Goal: Task Accomplishment & Management: Use online tool/utility

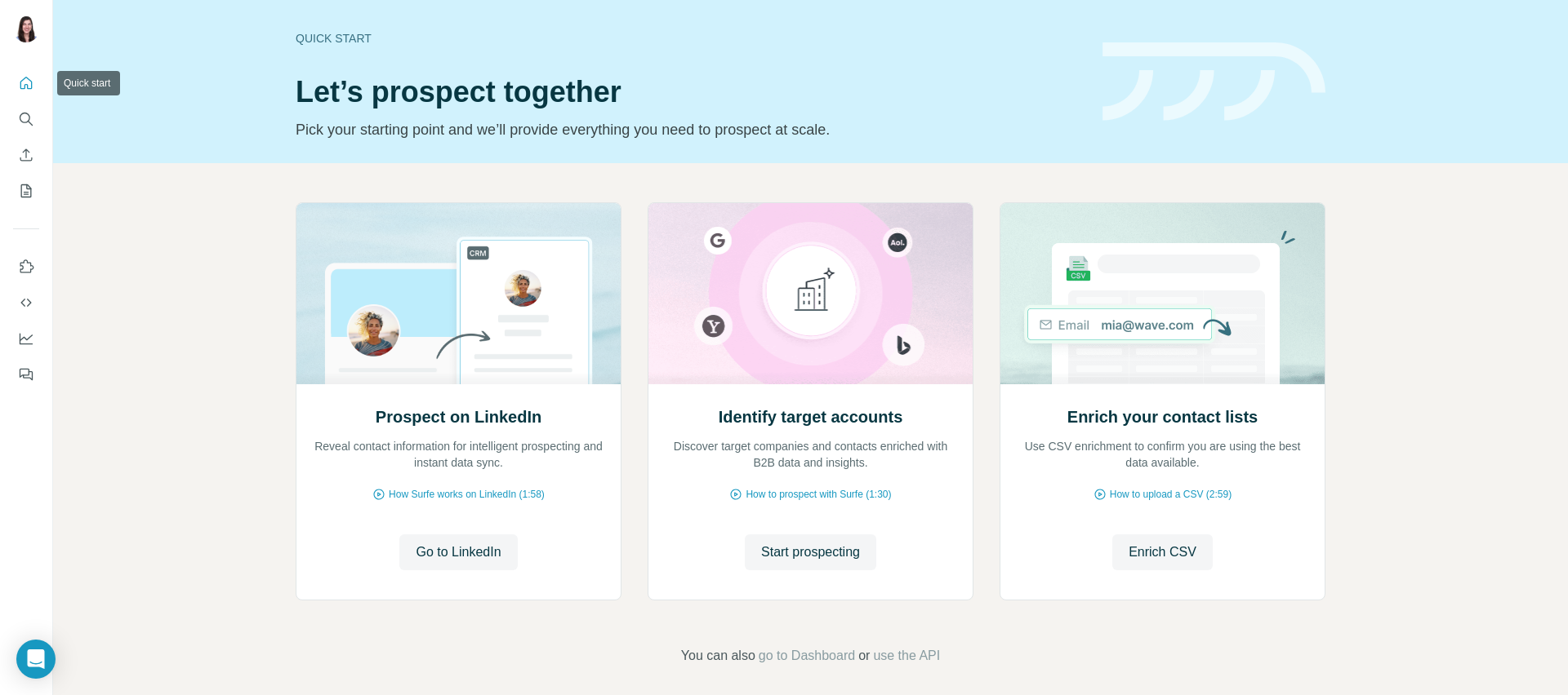
click at [20, 112] on icon "Search" at bounding box center [26, 119] width 17 height 17
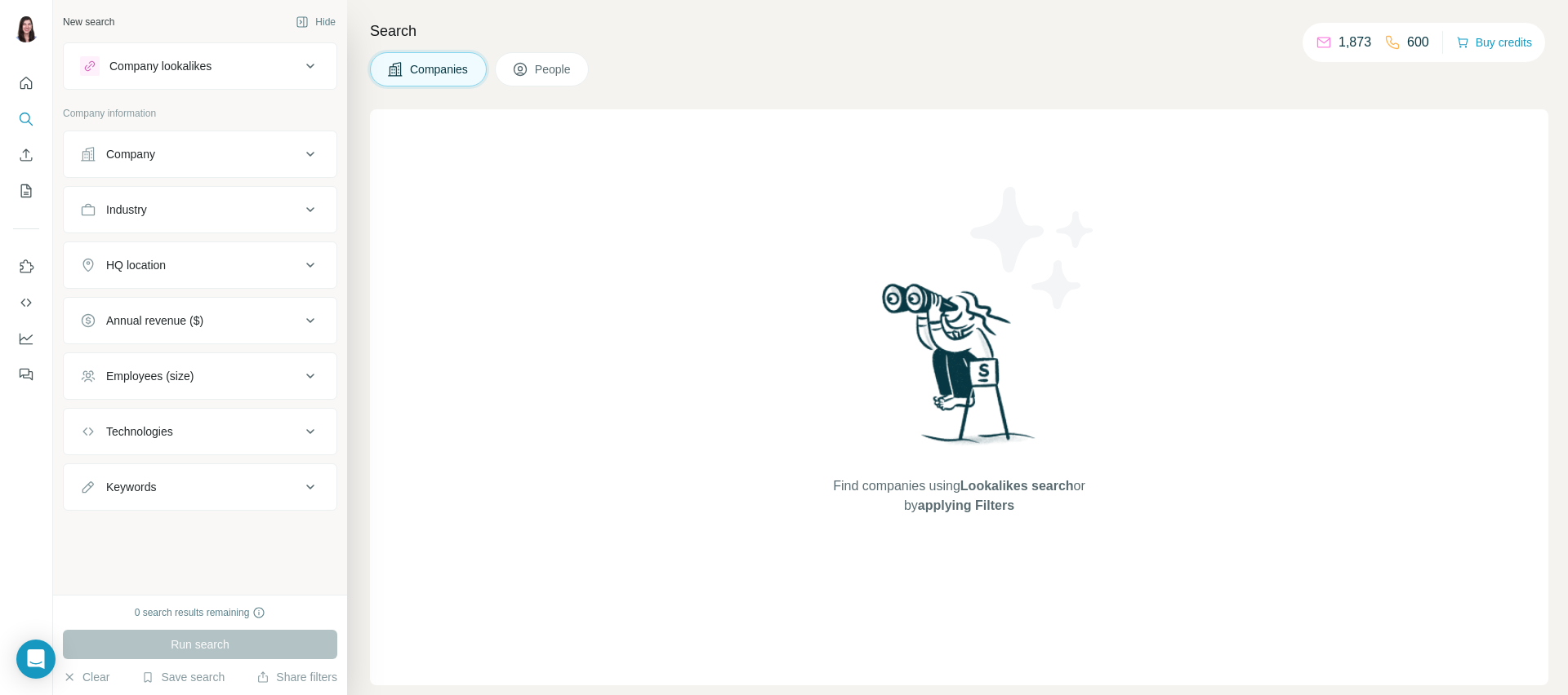
click at [573, 71] on span "People" at bounding box center [553, 69] width 37 height 17
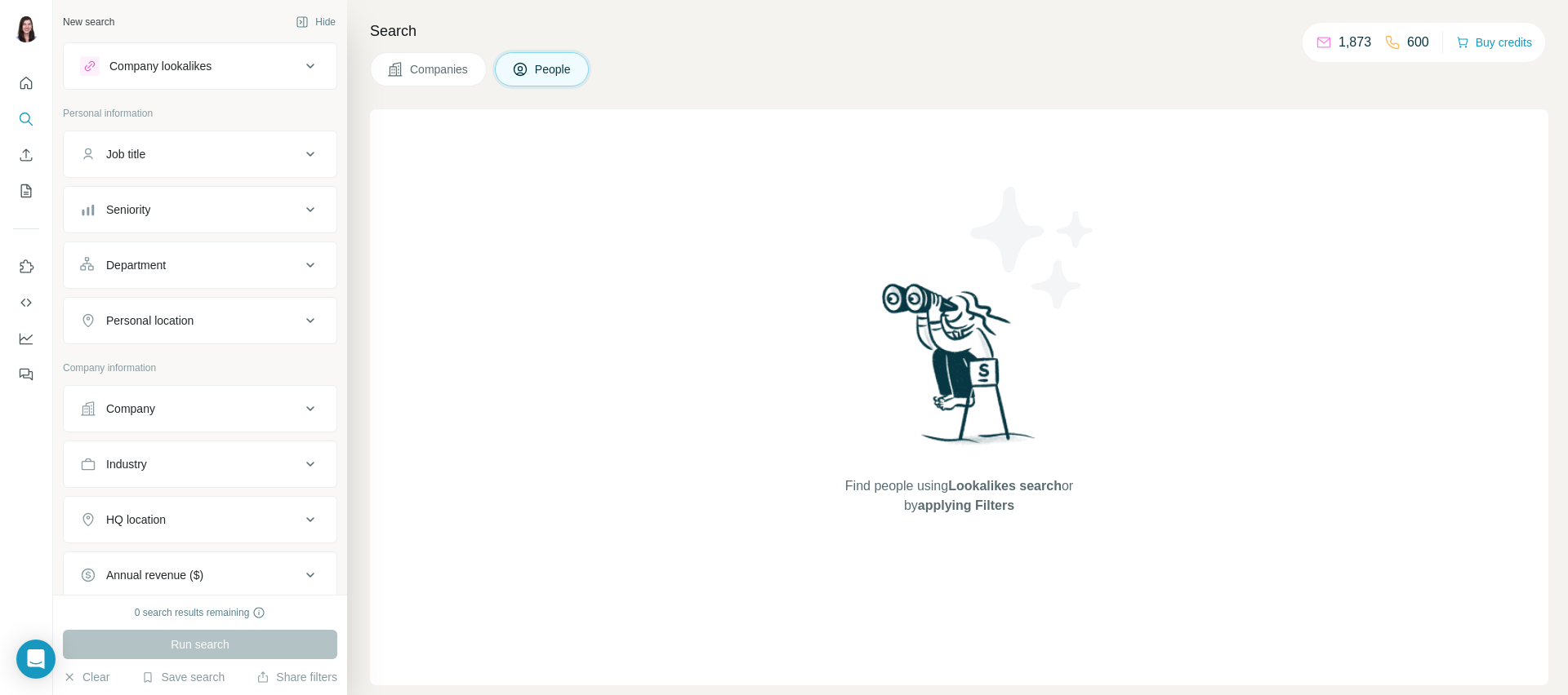
click at [209, 153] on div "Job title" at bounding box center [190, 154] width 220 height 17
click at [191, 205] on input "text" at bounding box center [184, 195] width 207 height 30
type input "*********"
click at [205, 256] on div "Seniority" at bounding box center [190, 258] width 220 height 17
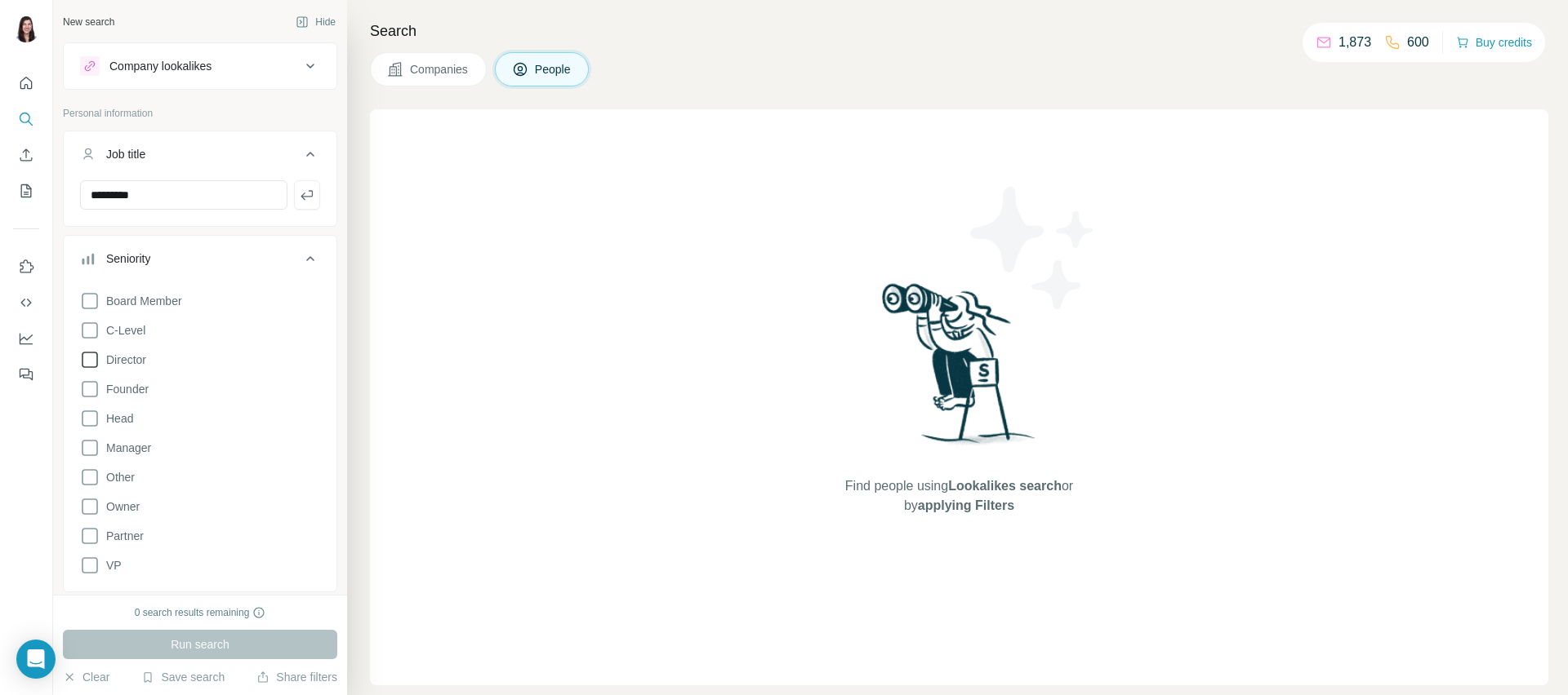
click at [98, 362] on icon at bounding box center [90, 360] width 20 height 20
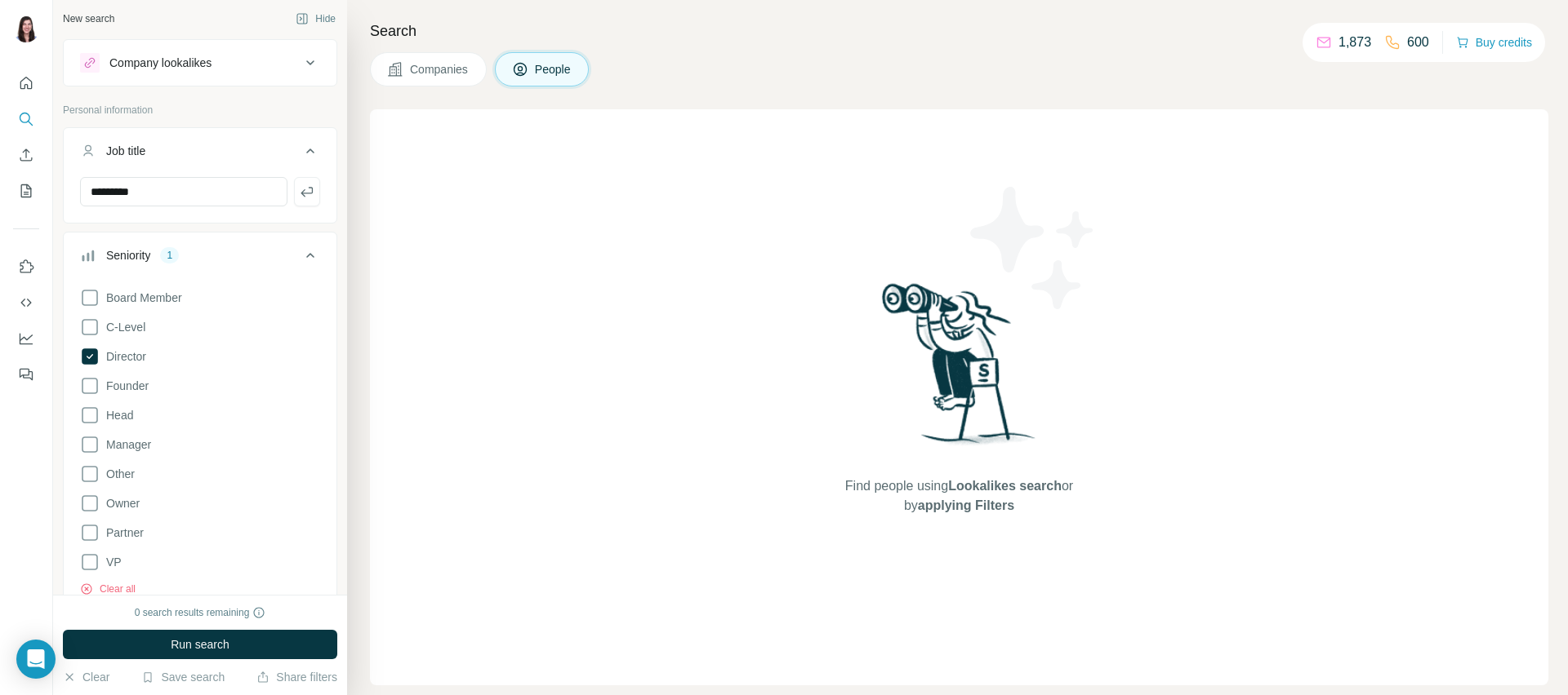
click at [82, 423] on icon at bounding box center [90, 415] width 20 height 20
click at [91, 446] on icon at bounding box center [90, 440] width 20 height 20
click at [217, 642] on span "Run search" at bounding box center [200, 645] width 59 height 17
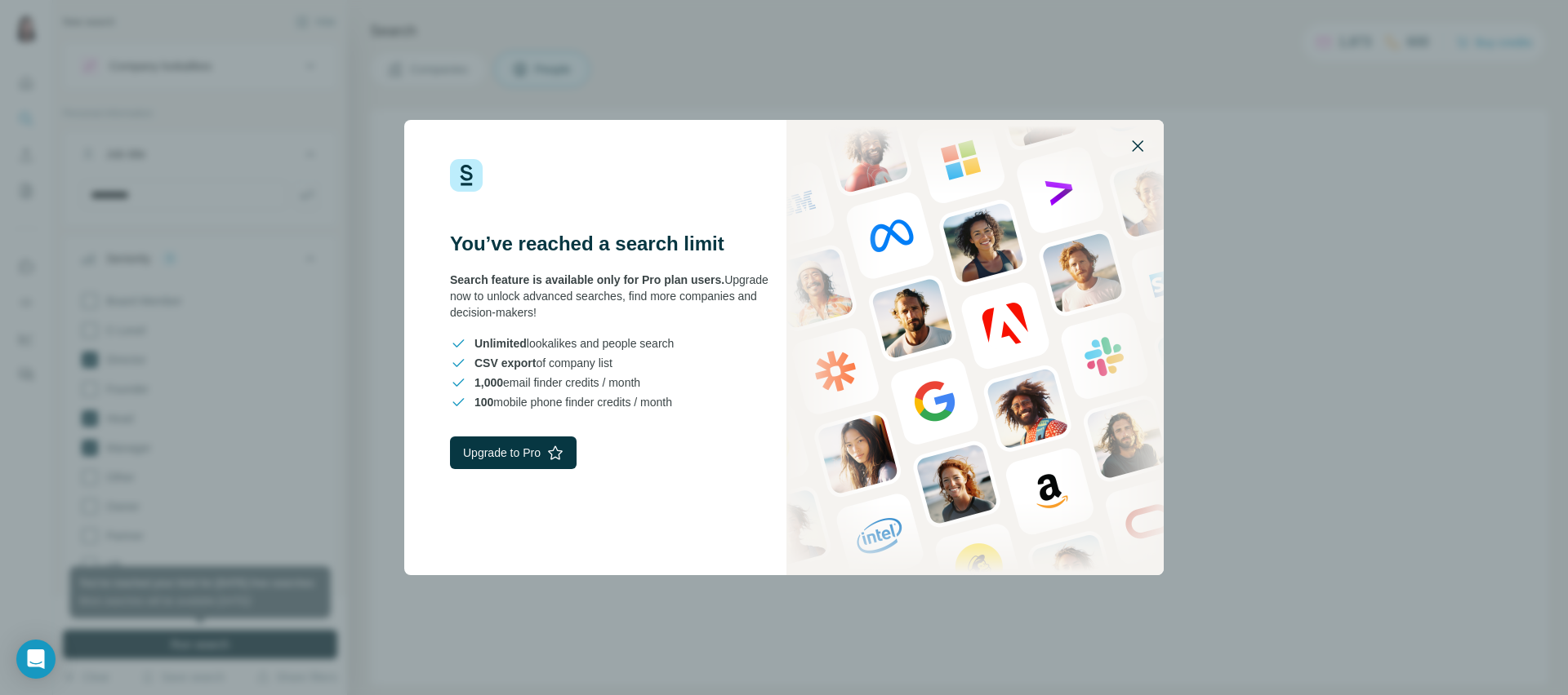
drag, startPoint x: 1143, startPoint y: 146, endPoint x: 1122, endPoint y: 169, distance: 31.1
click at [1143, 146] on icon "button" at bounding box center [1137, 146] width 20 height 20
